Goal: Information Seeking & Learning: Learn about a topic

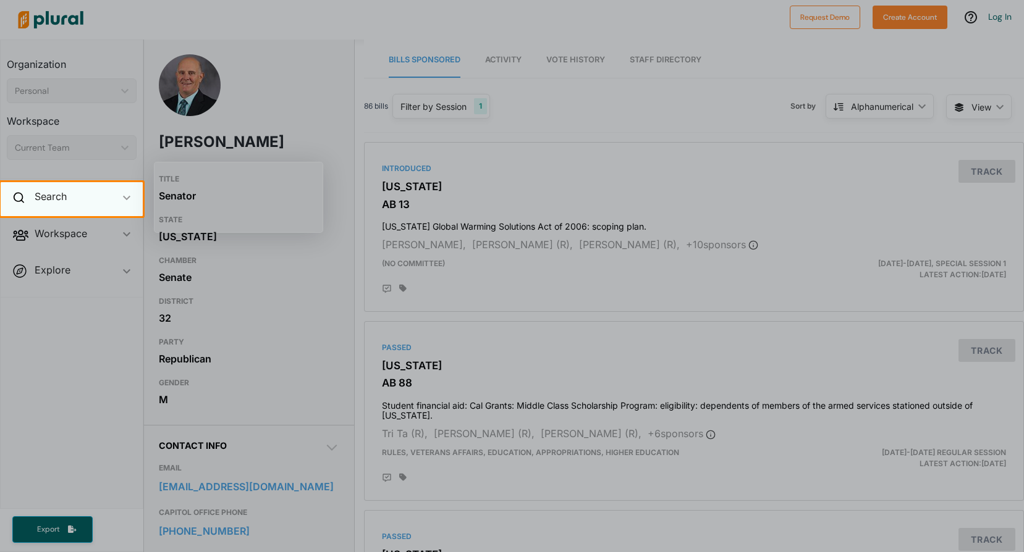
click at [49, 213] on div "Search ic_keyboard_arrow_down" at bounding box center [72, 198] width 142 height 33
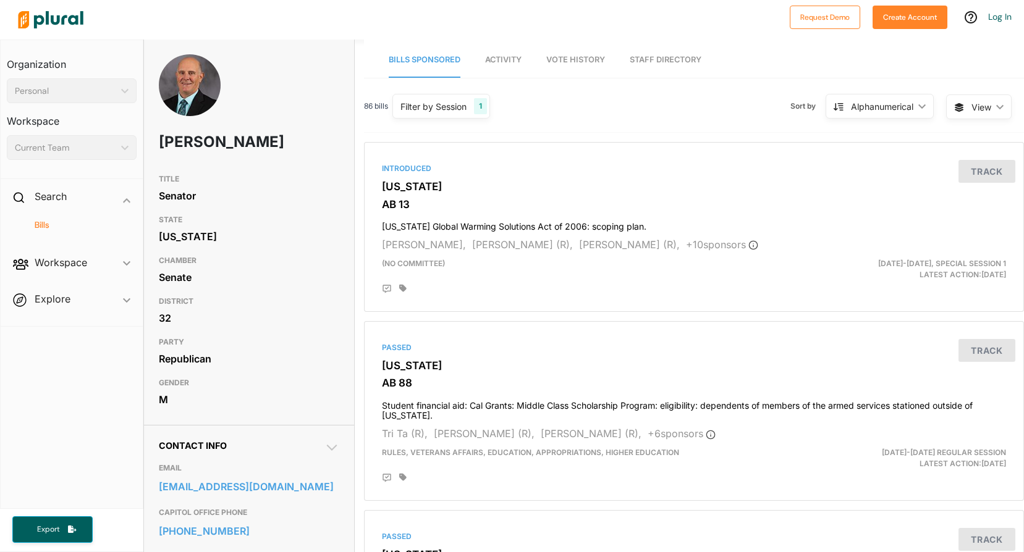
click at [67, 226] on h4 "Bills" at bounding box center [74, 225] width 111 height 12
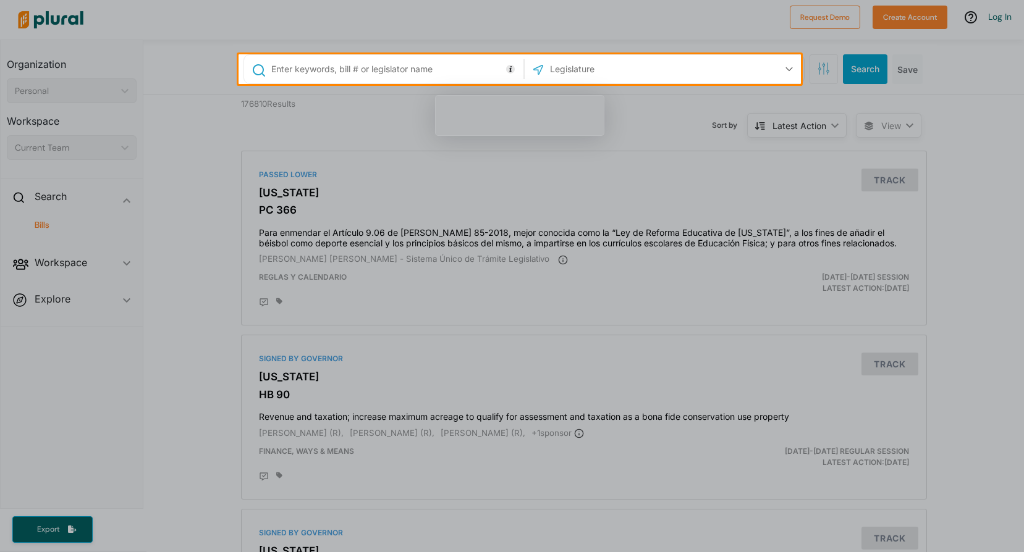
click at [563, 64] on input "text" at bounding box center [615, 68] width 132 height 23
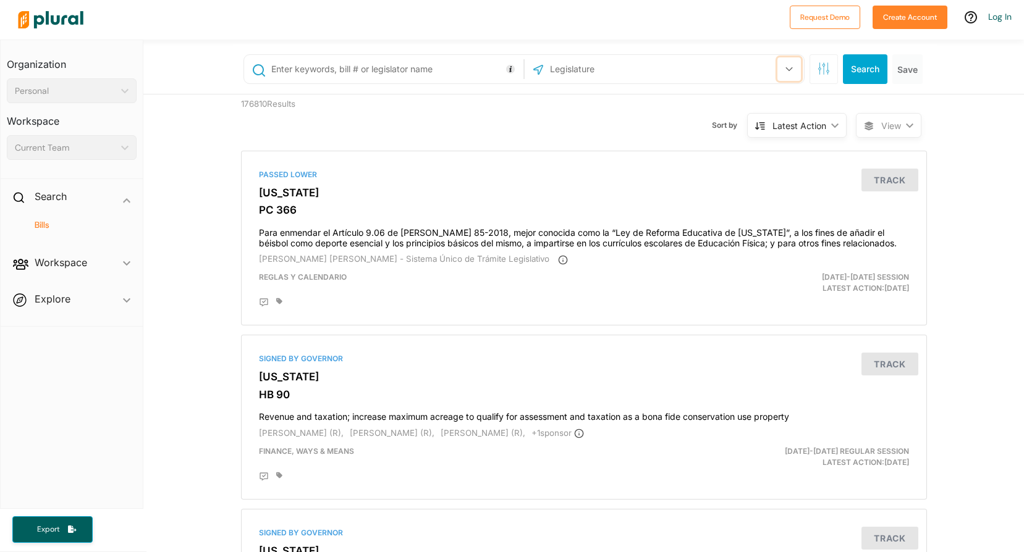
click at [784, 63] on button "button" at bounding box center [788, 68] width 23 height 23
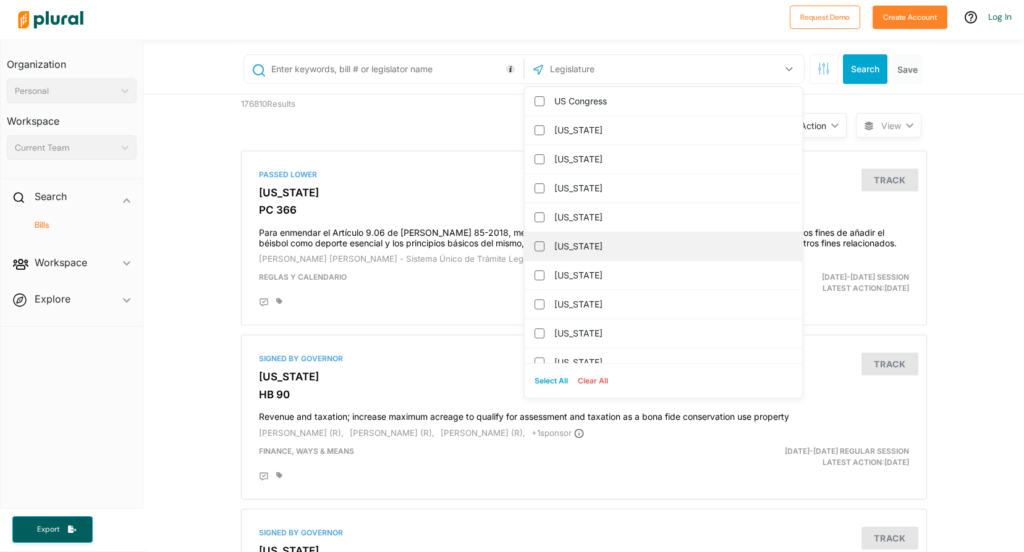
click at [587, 250] on label "[US_STATE]" at bounding box center [671, 246] width 235 height 19
click at [544, 250] on input "[US_STATE]" at bounding box center [539, 247] width 10 height 10
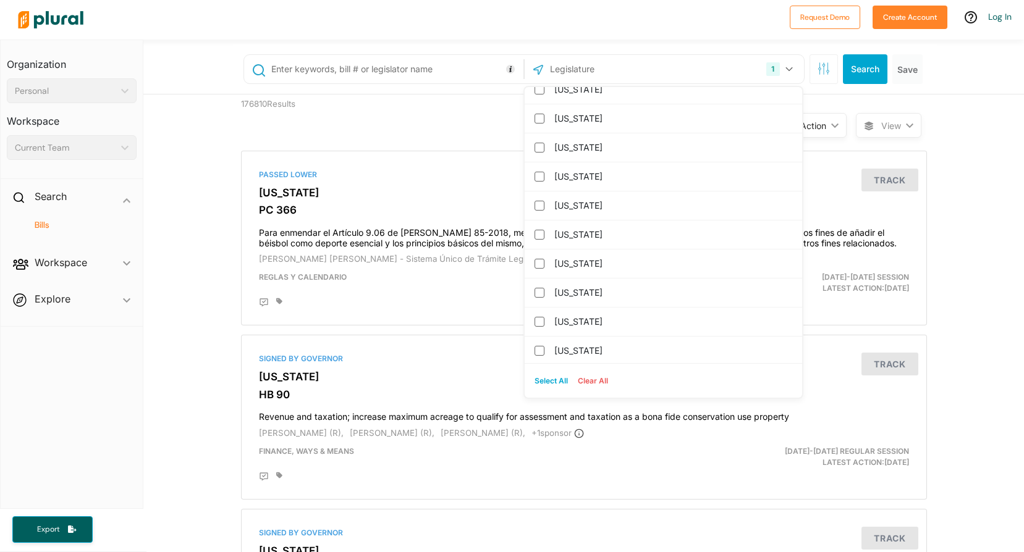
scroll to position [989, 0]
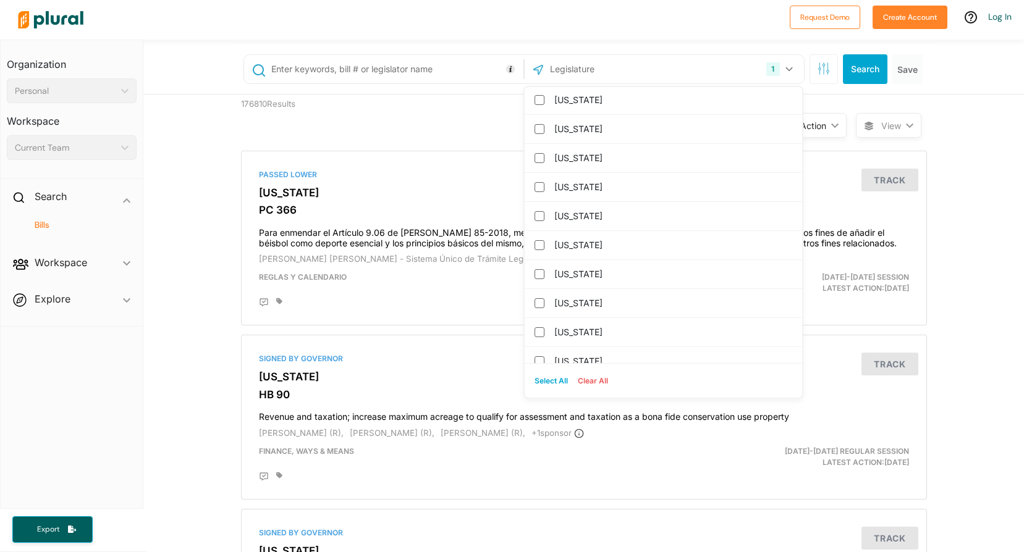
click at [406, 71] on input "text" at bounding box center [395, 68] width 250 height 23
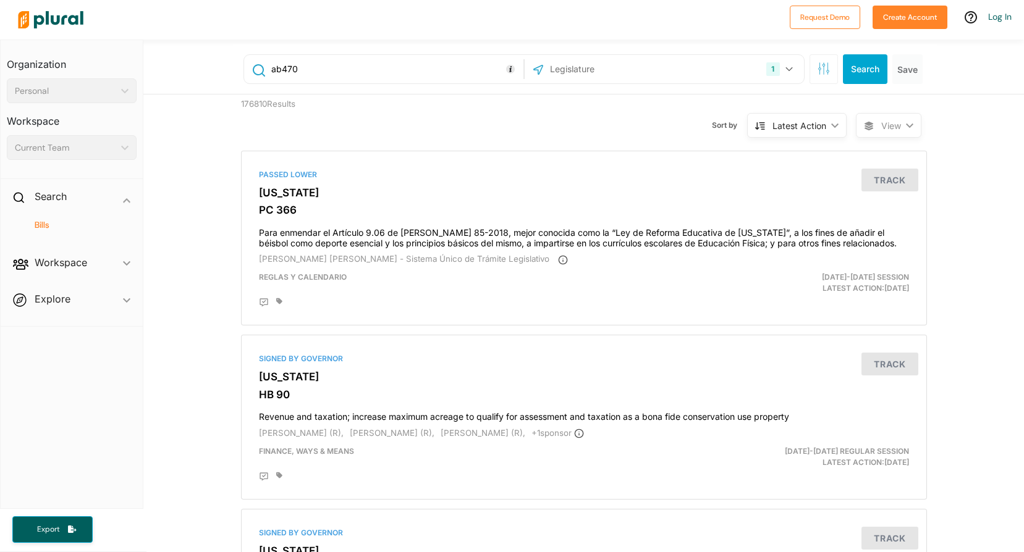
type input "ab470"
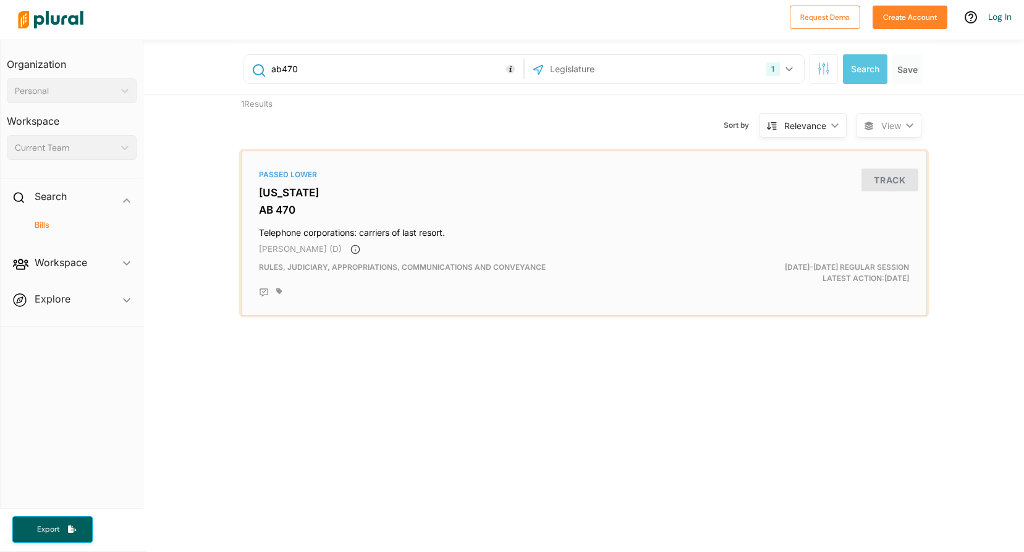
click at [424, 227] on h4 "Telephone corporations: carriers of last resort." at bounding box center [584, 230] width 650 height 17
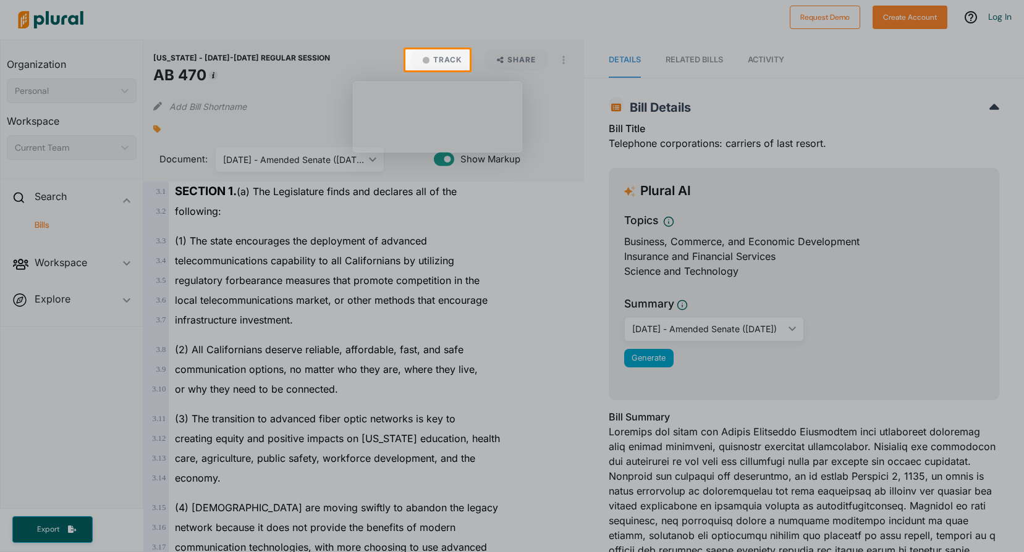
click at [116, 292] on div at bounding box center [512, 311] width 1024 height 482
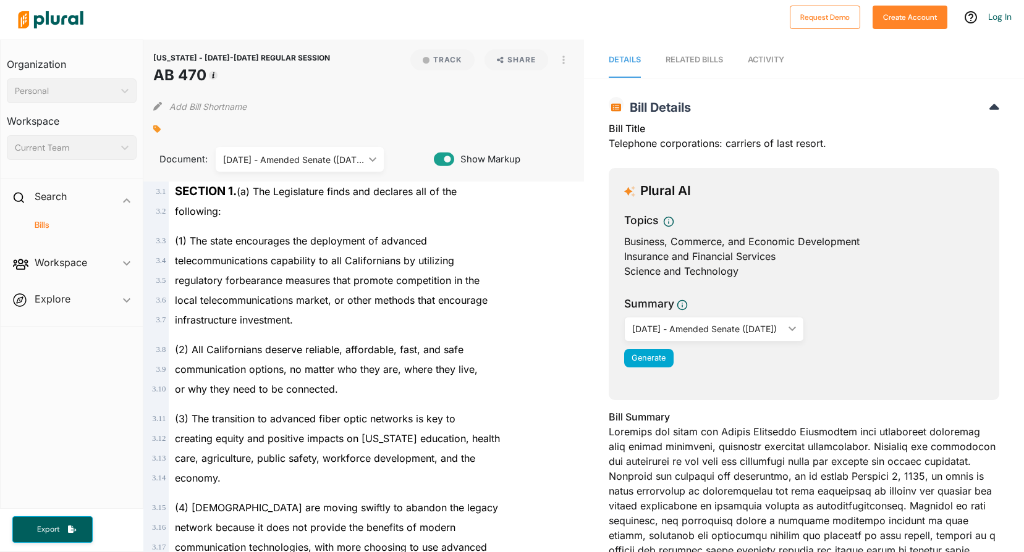
click at [56, 25] on img at bounding box center [50, 19] width 87 height 43
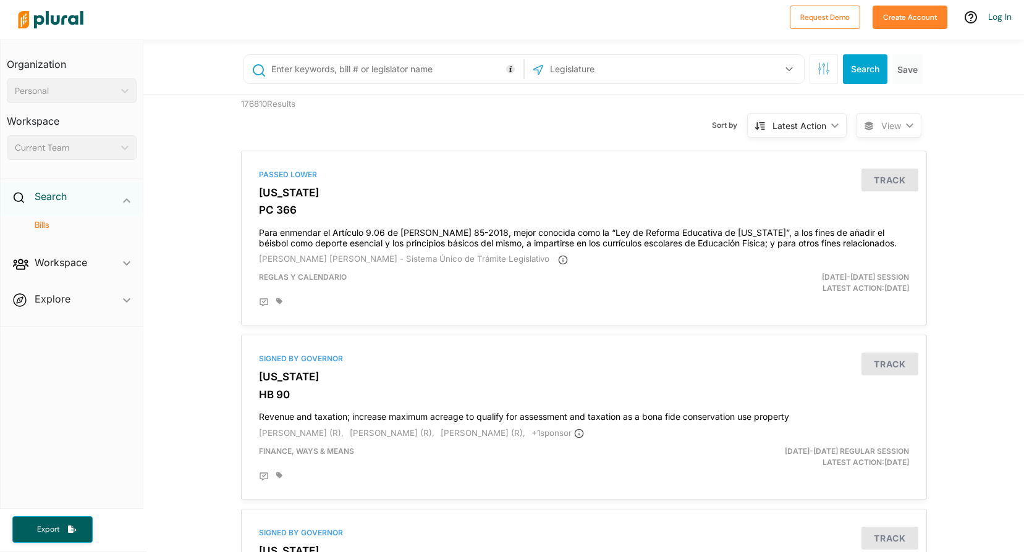
click at [63, 195] on h2 "Search" at bounding box center [51, 197] width 32 height 14
click at [438, 71] on input "text" at bounding box center [395, 68] width 250 height 23
paste input "Christopher Cabaldon"
type input "Christopher Cabaldon"
click at [867, 69] on button "Search" at bounding box center [865, 69] width 44 height 30
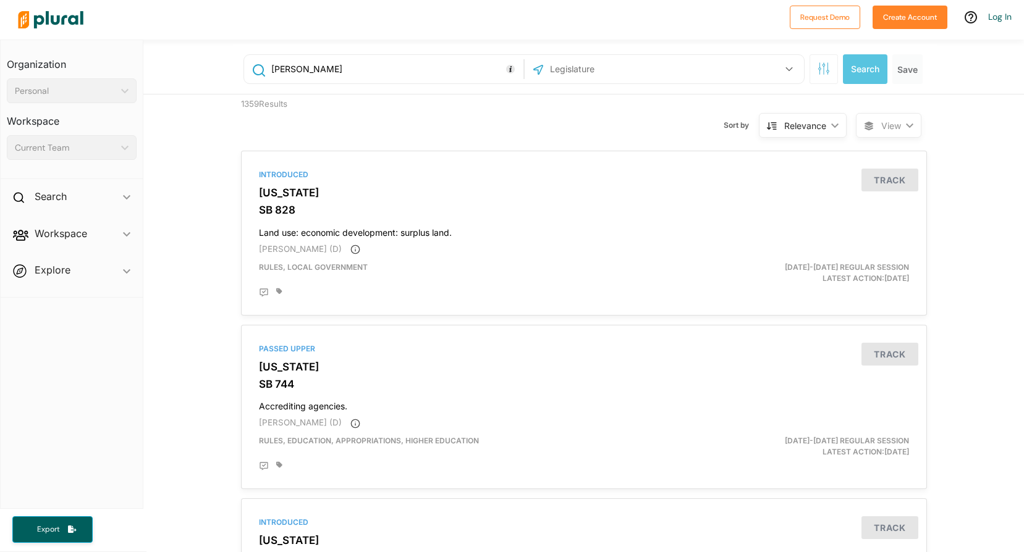
click at [78, 245] on span "Workspace ic_keyboard_arrow_down Members Bills Tags Saved Searches Activity" at bounding box center [72, 235] width 142 height 33
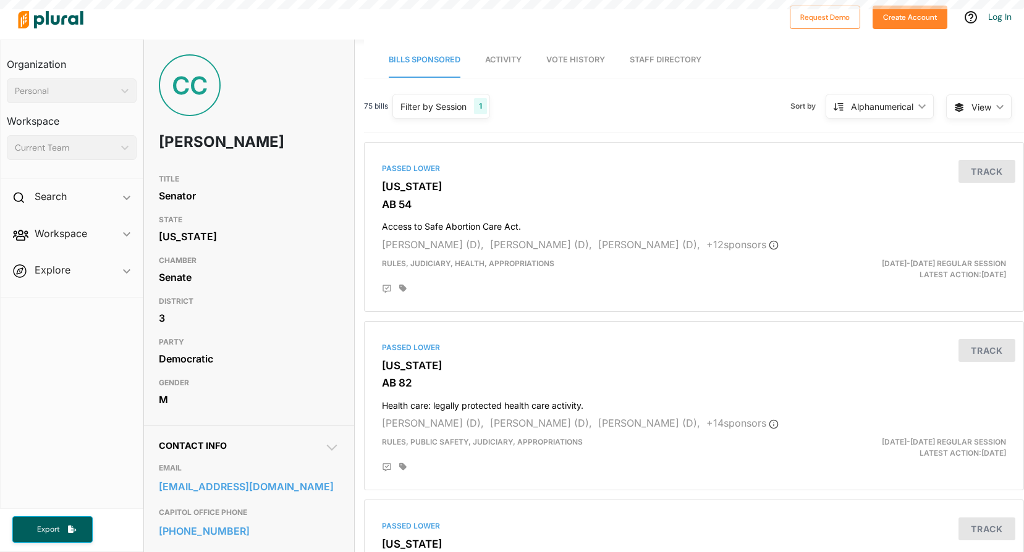
scroll to position [137, 0]
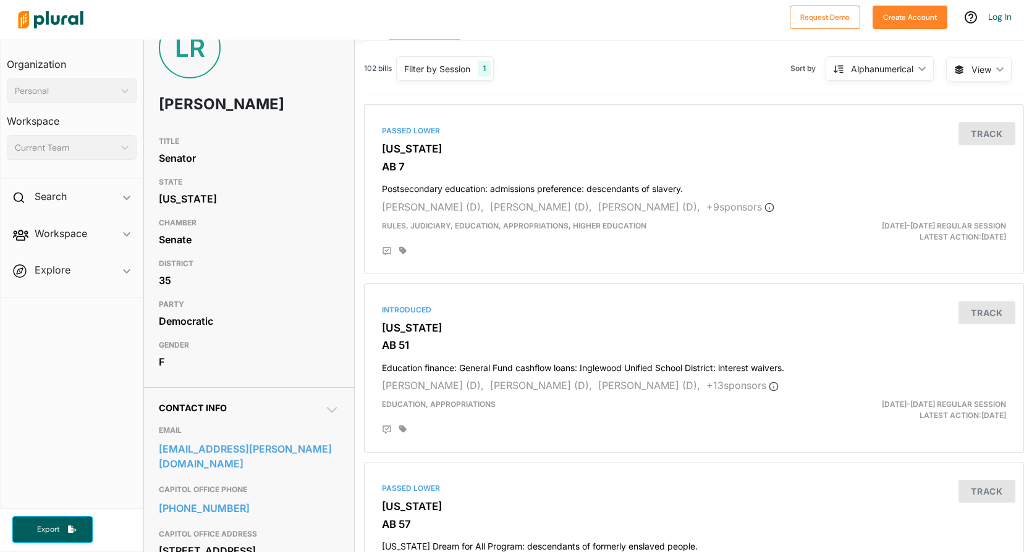
scroll to position [124, 0]
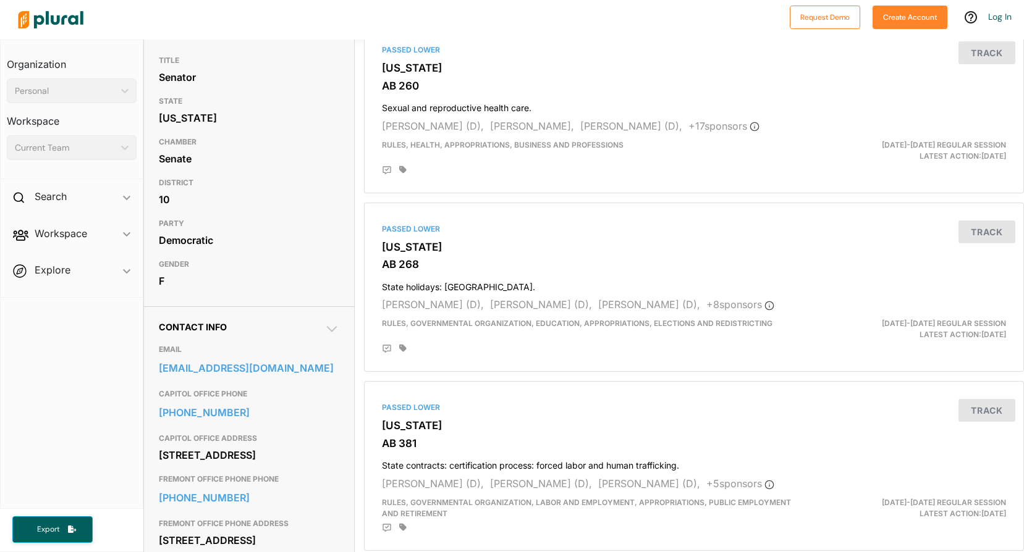
scroll to position [124, 0]
